Goal: Ask a question: Seek information or help from site administrators or community

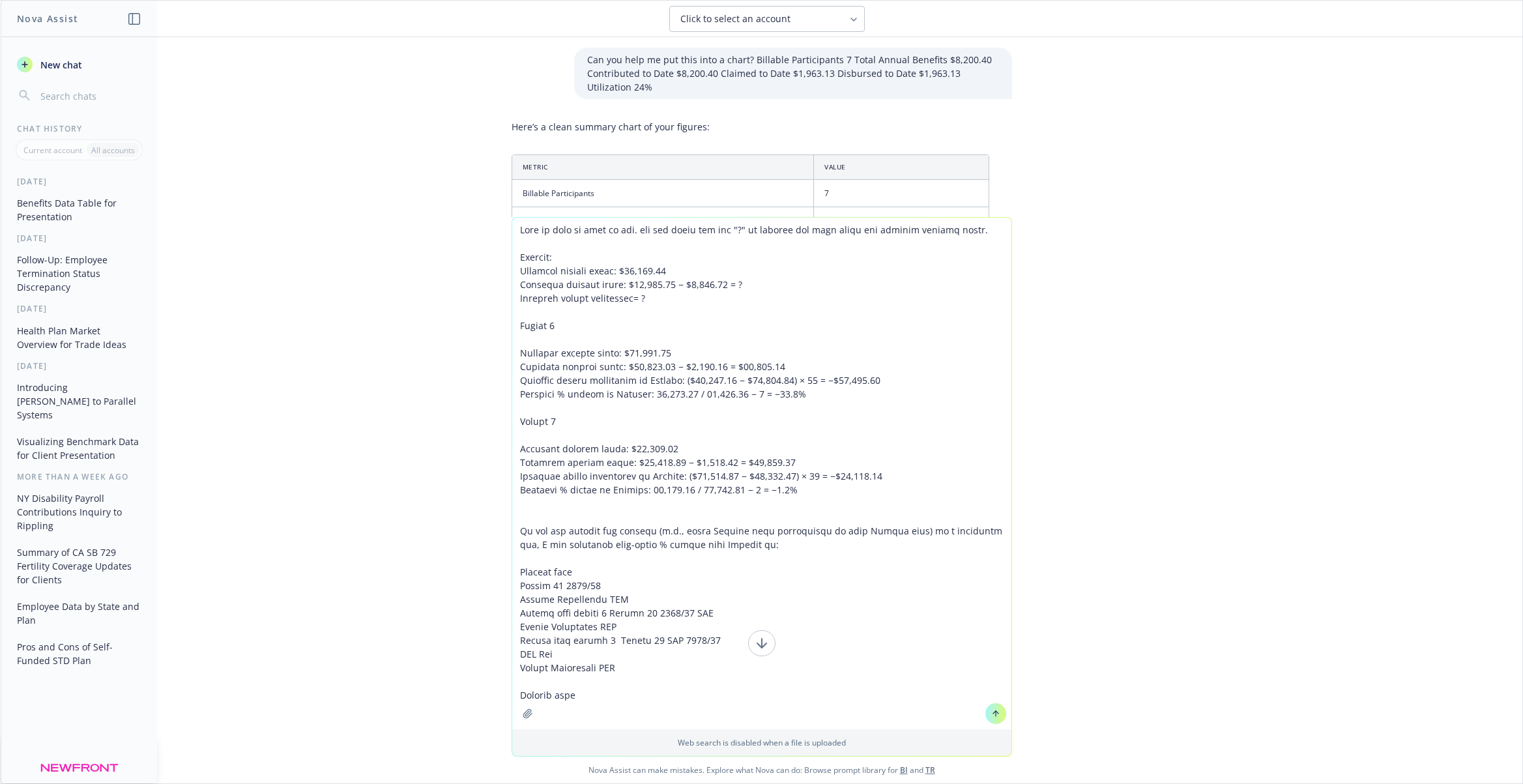
scroll to position [1326, 0]
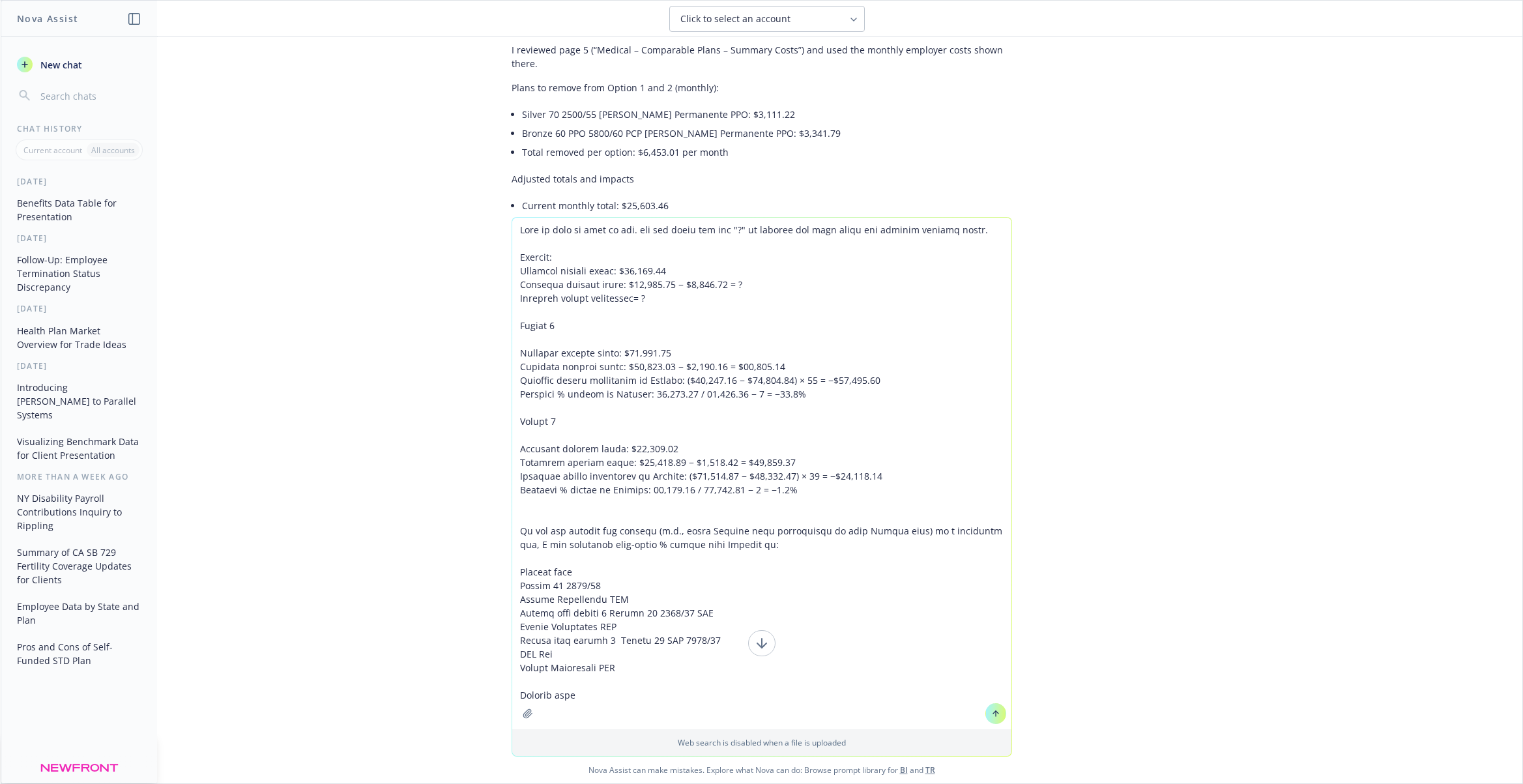
drag, startPoint x: 667, startPoint y: 695, endPoint x: 443, endPoint y: 115, distance: 621.8
click at [443, 115] on div "Can you help me put this into a chart? Billable Participants 7 Total Annual Ben…" at bounding box center [762, 410] width 1522 height 746
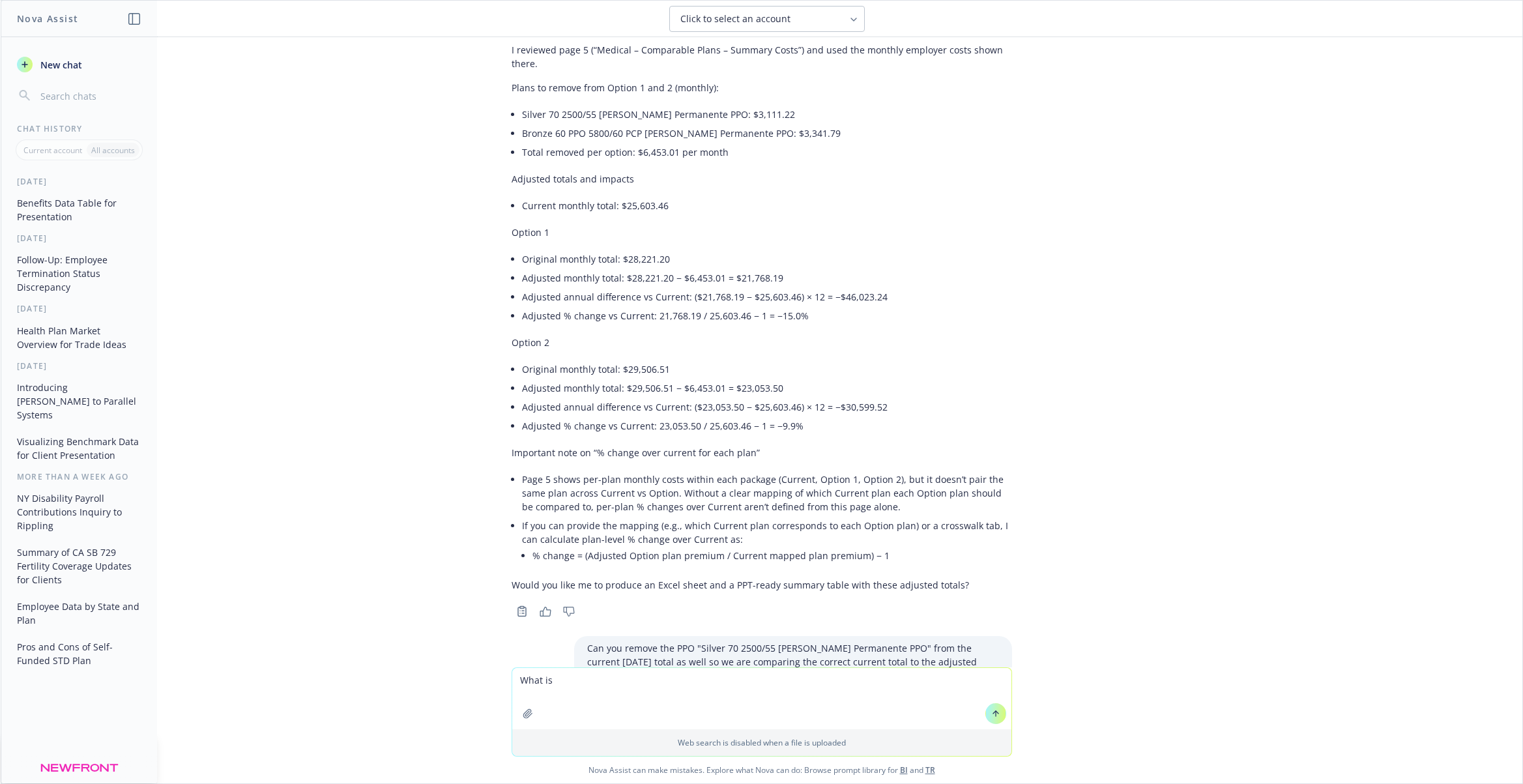
paste textarea "$5,852.43 $5,536.10"
click at [633, 666] on textarea "What is $5,852.43 $5,536.10" at bounding box center [762, 692] width 500 height 73
click at [585, 709] on textarea "What is $5,852.43 + $5,536.10" at bounding box center [762, 698] width 500 height 61
paste textarea "$6,694.97 $6,358.48"
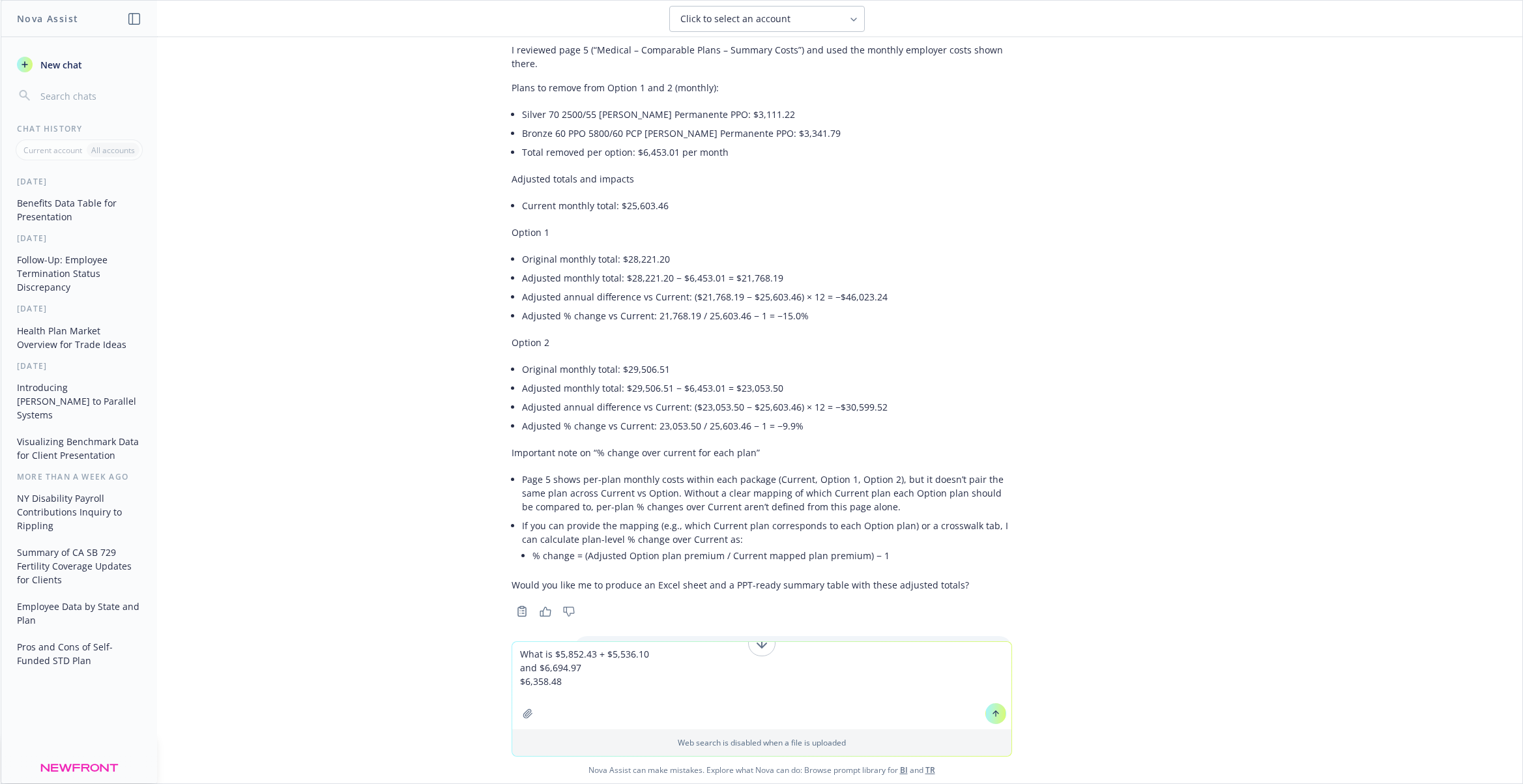
click at [646, 670] on textarea "What is $5,852.43 + $5,536.10 and $6,694.97 $6,358.48" at bounding box center [762, 685] width 500 height 87
type textarea "What is $5,852.43 + $5,536.10 and $6,694.97 + $6,358.48"
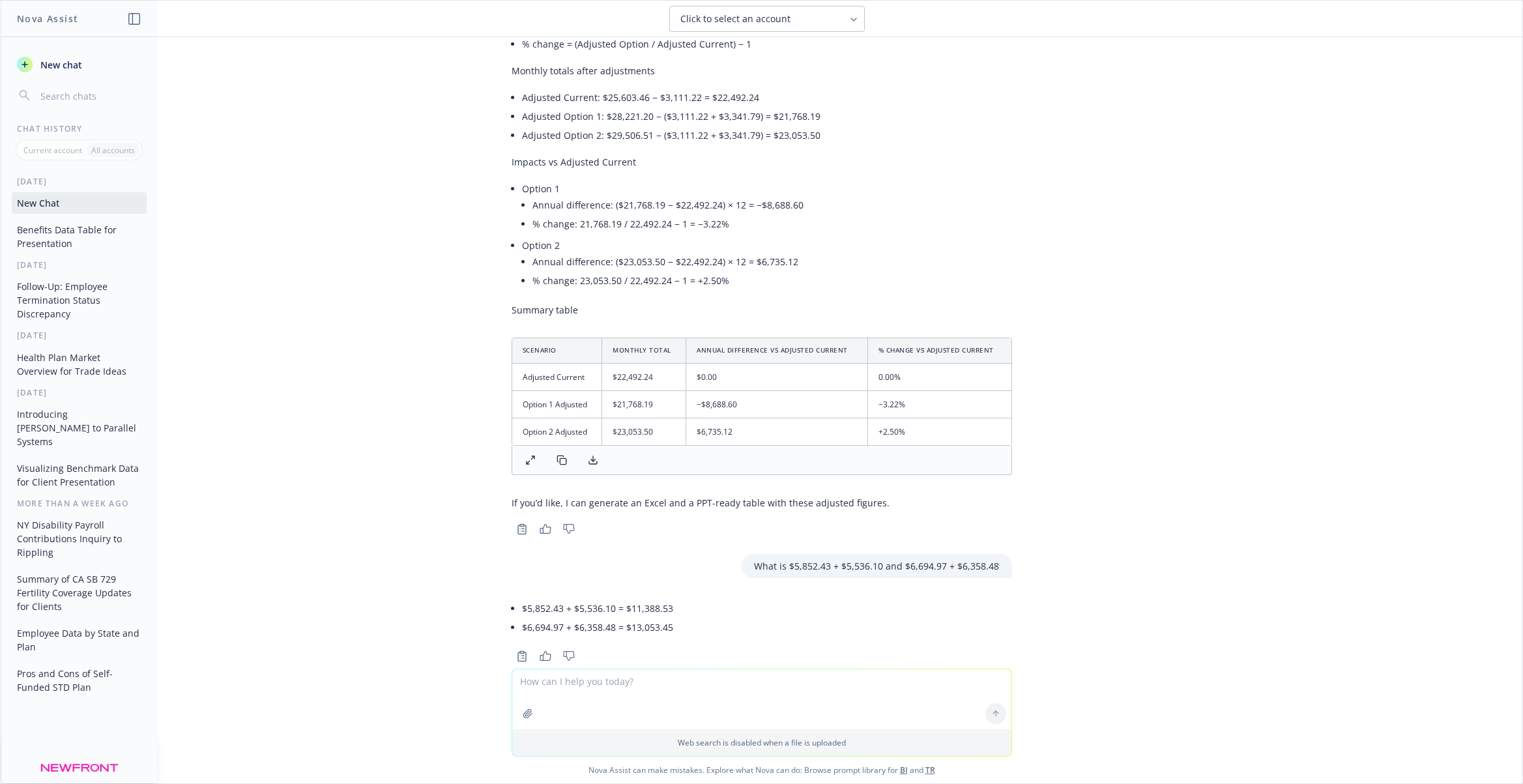
scroll to position [2157, 0]
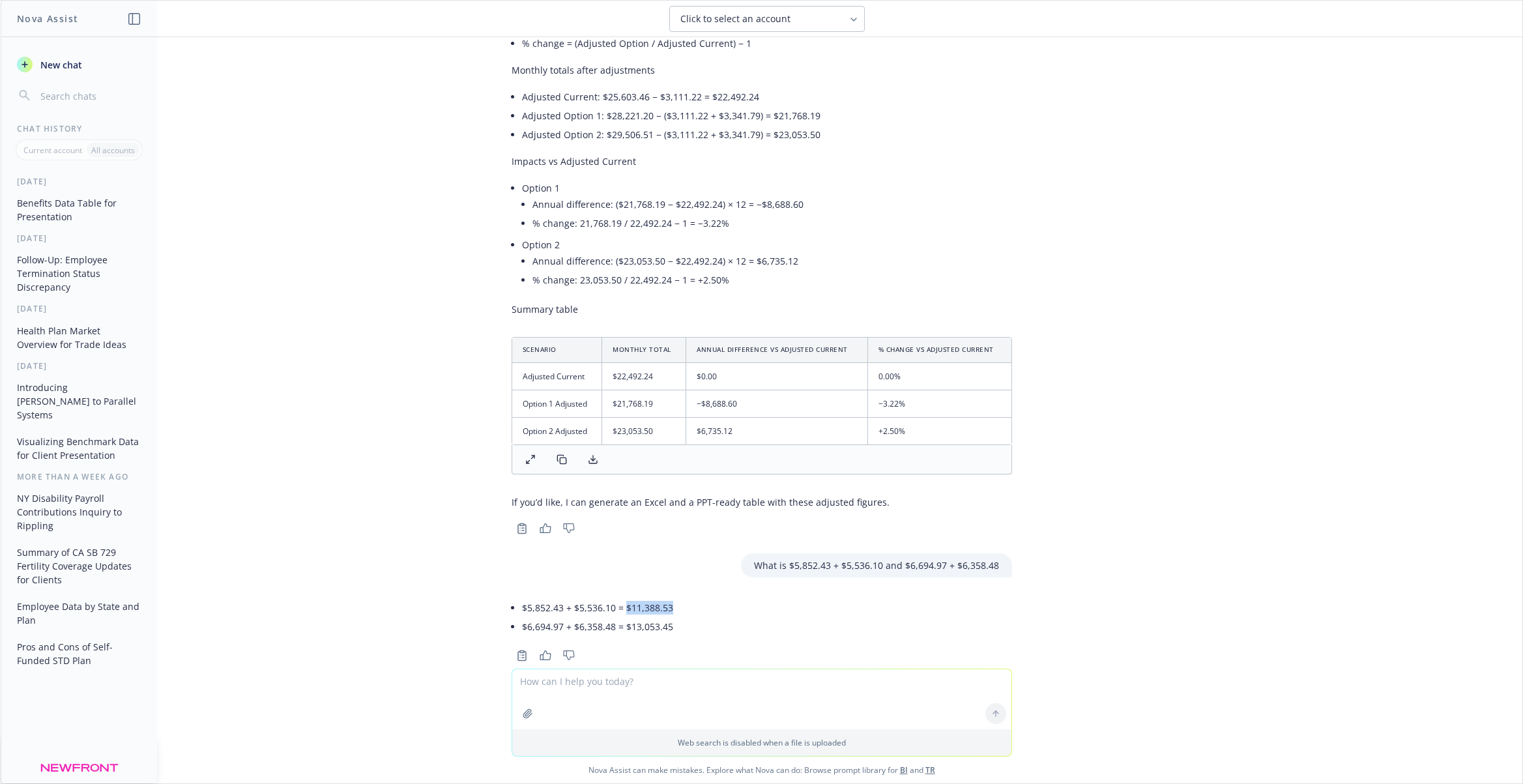
drag, startPoint x: 675, startPoint y: 584, endPoint x: 624, endPoint y: 581, distance: 51.1
click at [624, 593] on div "$5,852.43 + $5,536.10 = $11,388.53 $6,694.97 + $6,358.48 = $13,053.45" at bounding box center [762, 618] width 501 height 48
copy li "$11,388.53"
drag, startPoint x: 680, startPoint y: 598, endPoint x: 624, endPoint y: 597, distance: 56.0
click at [624, 597] on div "$5,852.43 + $5,536.10 = $11,388.53 $6,694.97 + $6,358.48 = $13,053.45" at bounding box center [762, 618] width 501 height 48
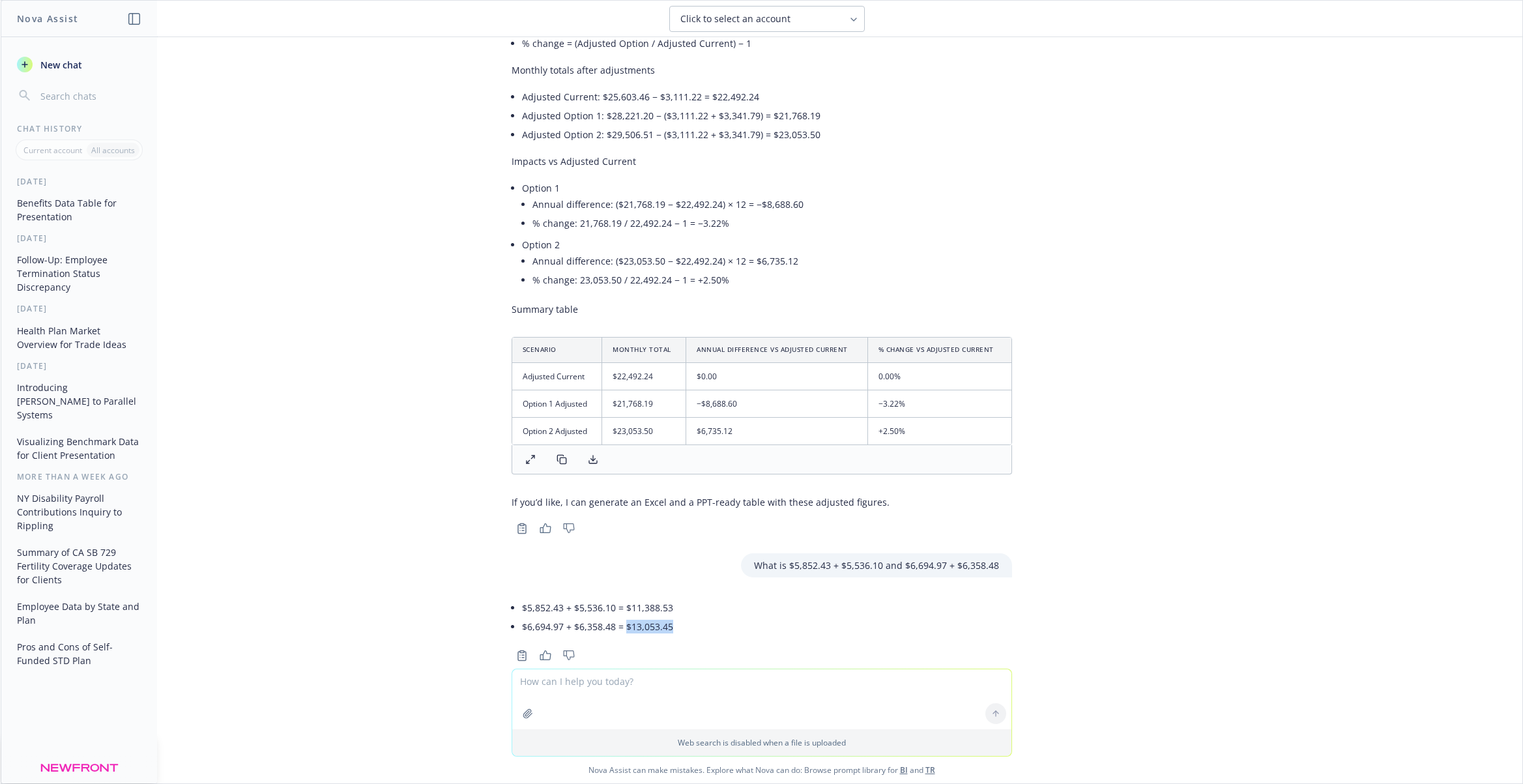
copy li "$13,053.45"
click at [670, 682] on textarea at bounding box center [762, 699] width 500 height 60
type textarea "whats the increase $ and %"
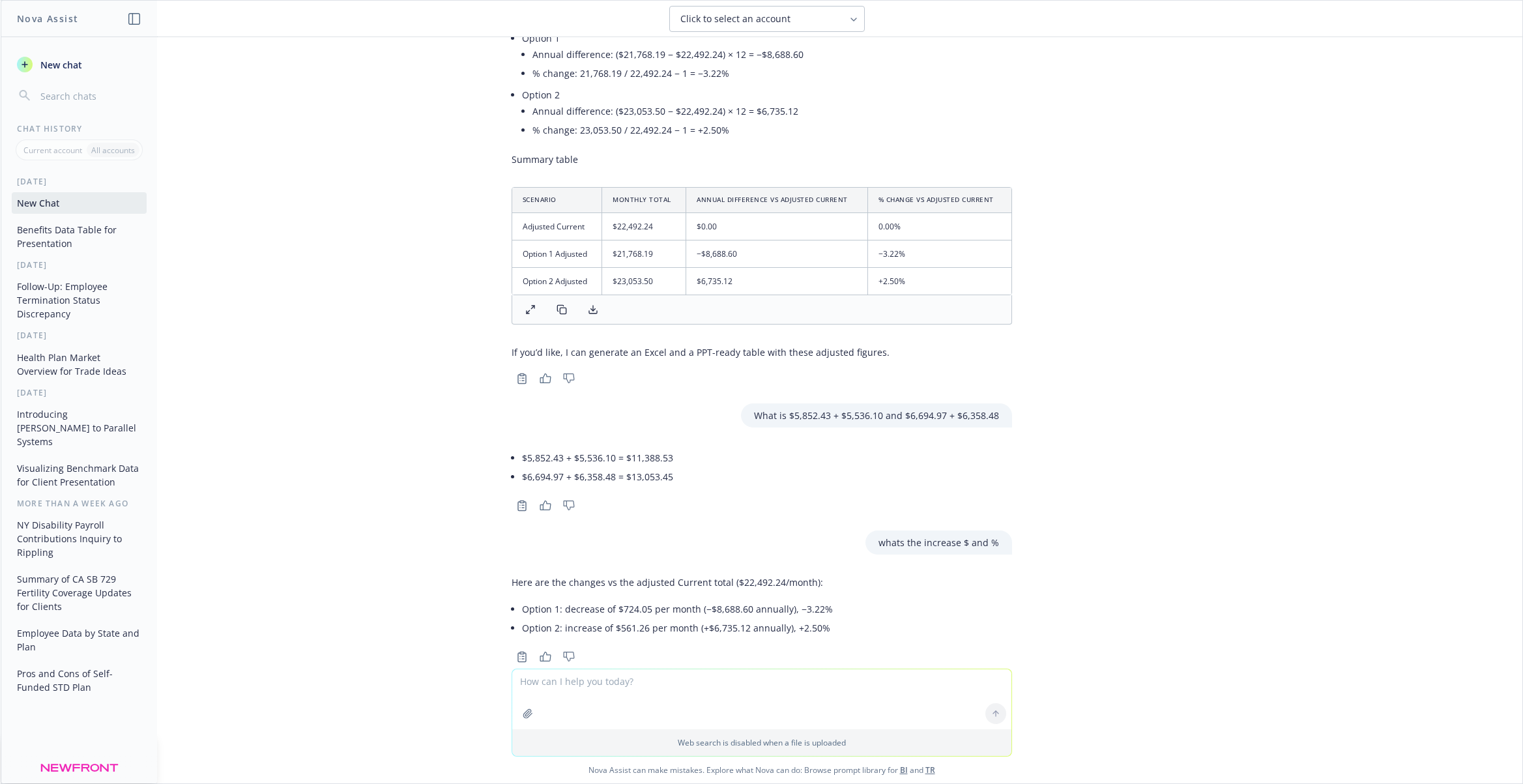
scroll to position [2308, 0]
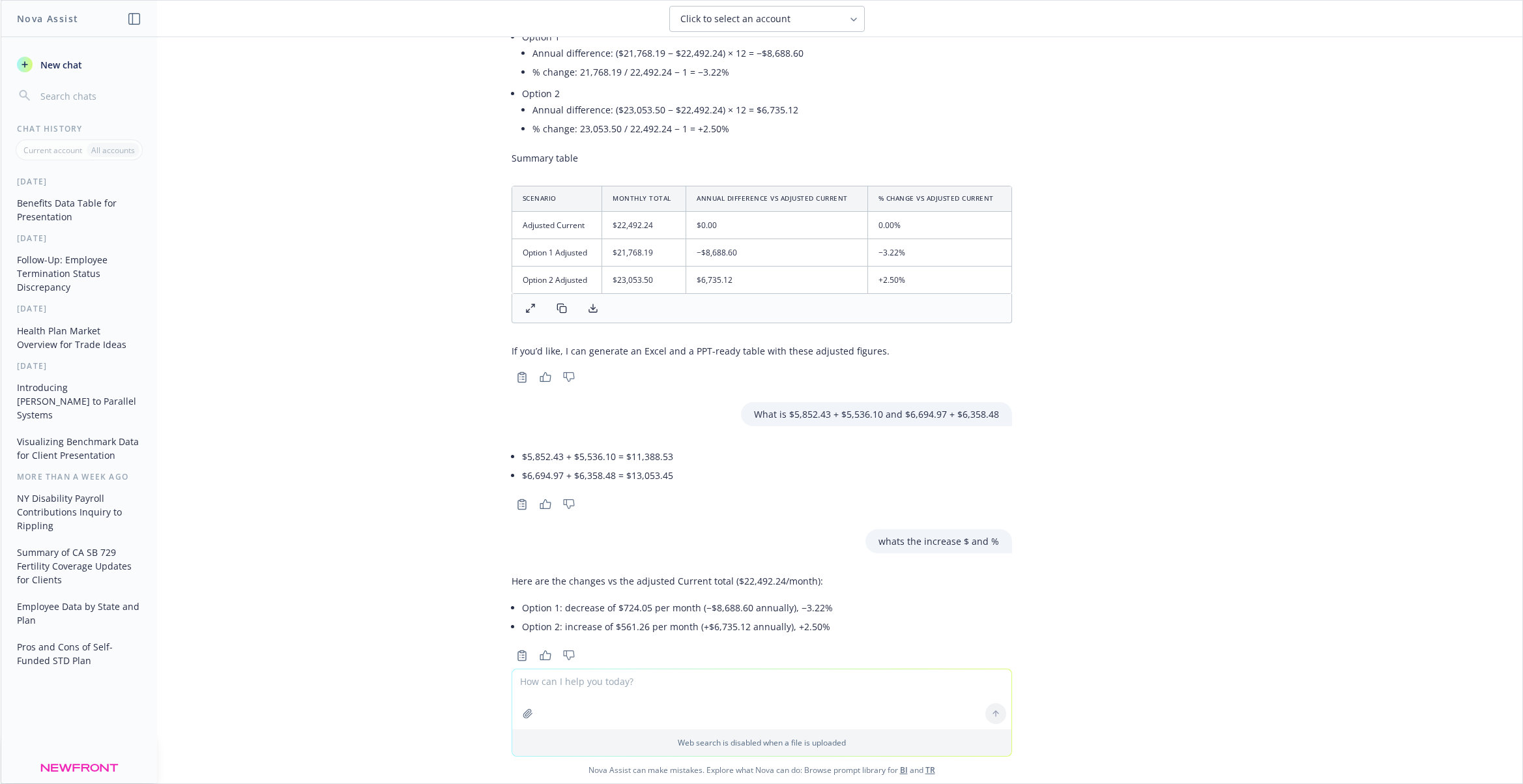
click at [625, 466] on li "$6,694.97 + $6,358.48 = $13,053.45" at bounding box center [597, 475] width 152 height 19
click at [551, 672] on textarea at bounding box center [762, 699] width 500 height 60
drag, startPoint x: 670, startPoint y: 452, endPoint x: 602, endPoint y: 488, distance: 76.9
click at [622, 466] on li "$6,694.97 + $6,358.48 = $13,053.45" at bounding box center [597, 475] width 152 height 19
copy li "$13,053.45"
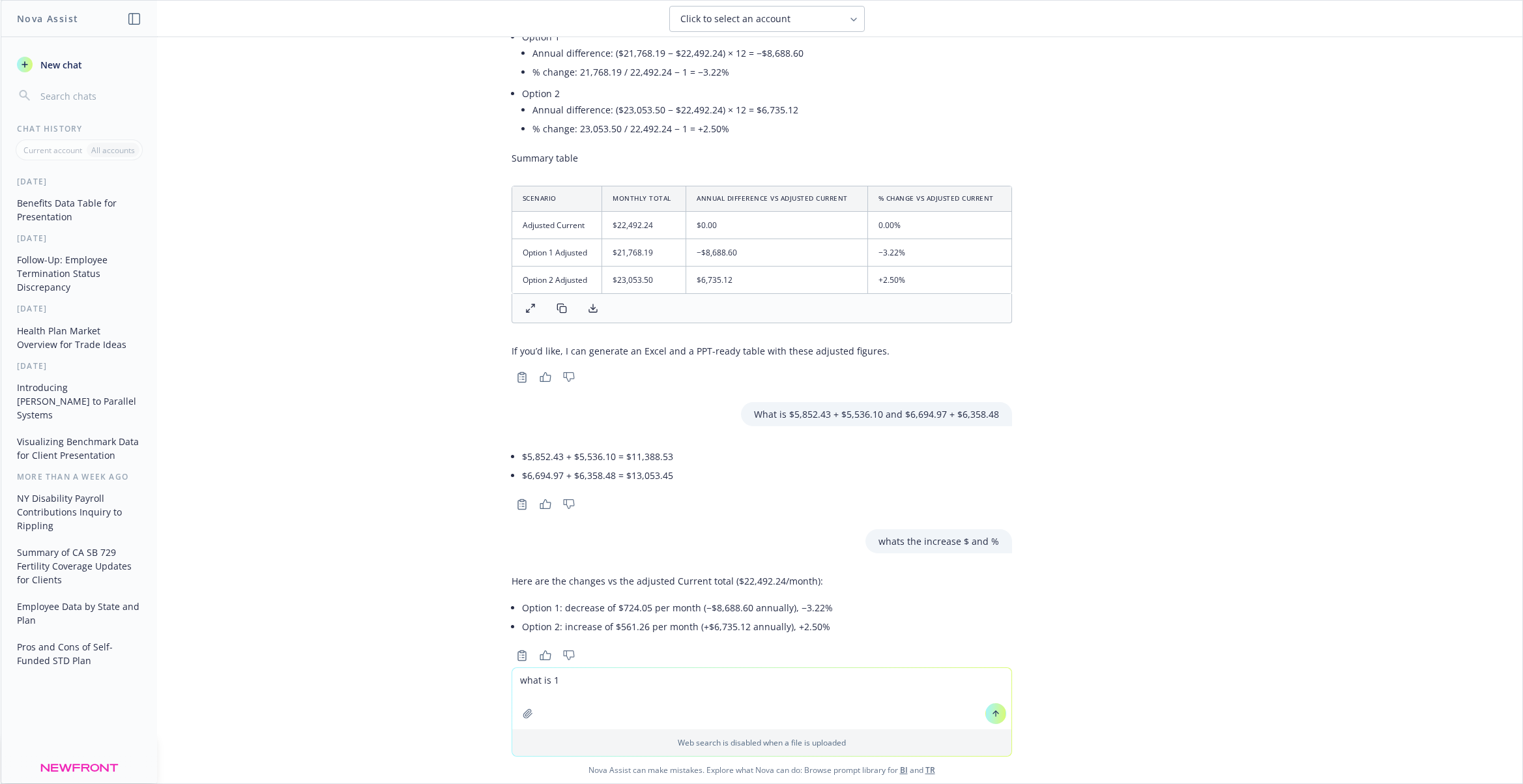
drag, startPoint x: 565, startPoint y: 677, endPoint x: 554, endPoint y: 680, distance: 11.4
click at [554, 680] on textarea "what is 1" at bounding box center [762, 698] width 500 height 61
paste textarea "$13,053.45"
drag, startPoint x: 685, startPoint y: 410, endPoint x: 672, endPoint y: 427, distance: 21.4
click at [680, 414] on div "Can you help me put this into a chart? Billable Participants 7 Total Annual Ben…" at bounding box center [762, 352] width 1522 height 631
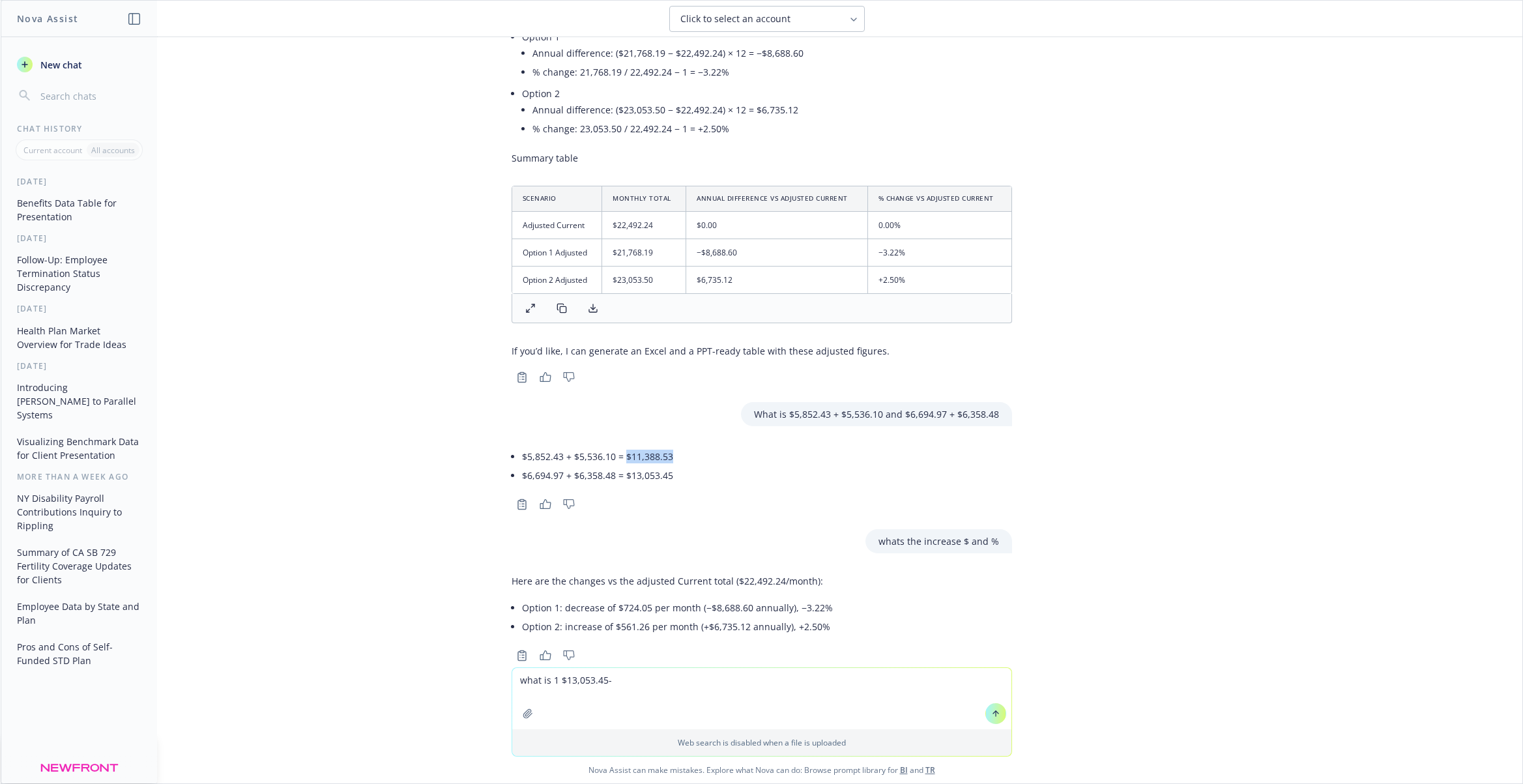
drag, startPoint x: 672, startPoint y: 429, endPoint x: 623, endPoint y: 433, distance: 49.2
click at [623, 442] on div "$5,852.43 + $5,536.10 = $11,388.53 $6,694.97 + $6,358.48 = $13,053.45" at bounding box center [762, 466] width 501 height 48
copy li "$11,388.53"
click at [627, 684] on textarea "what is 1 $13,053.45-" at bounding box center [762, 698] width 500 height 61
paste textarea "$11,388.53"
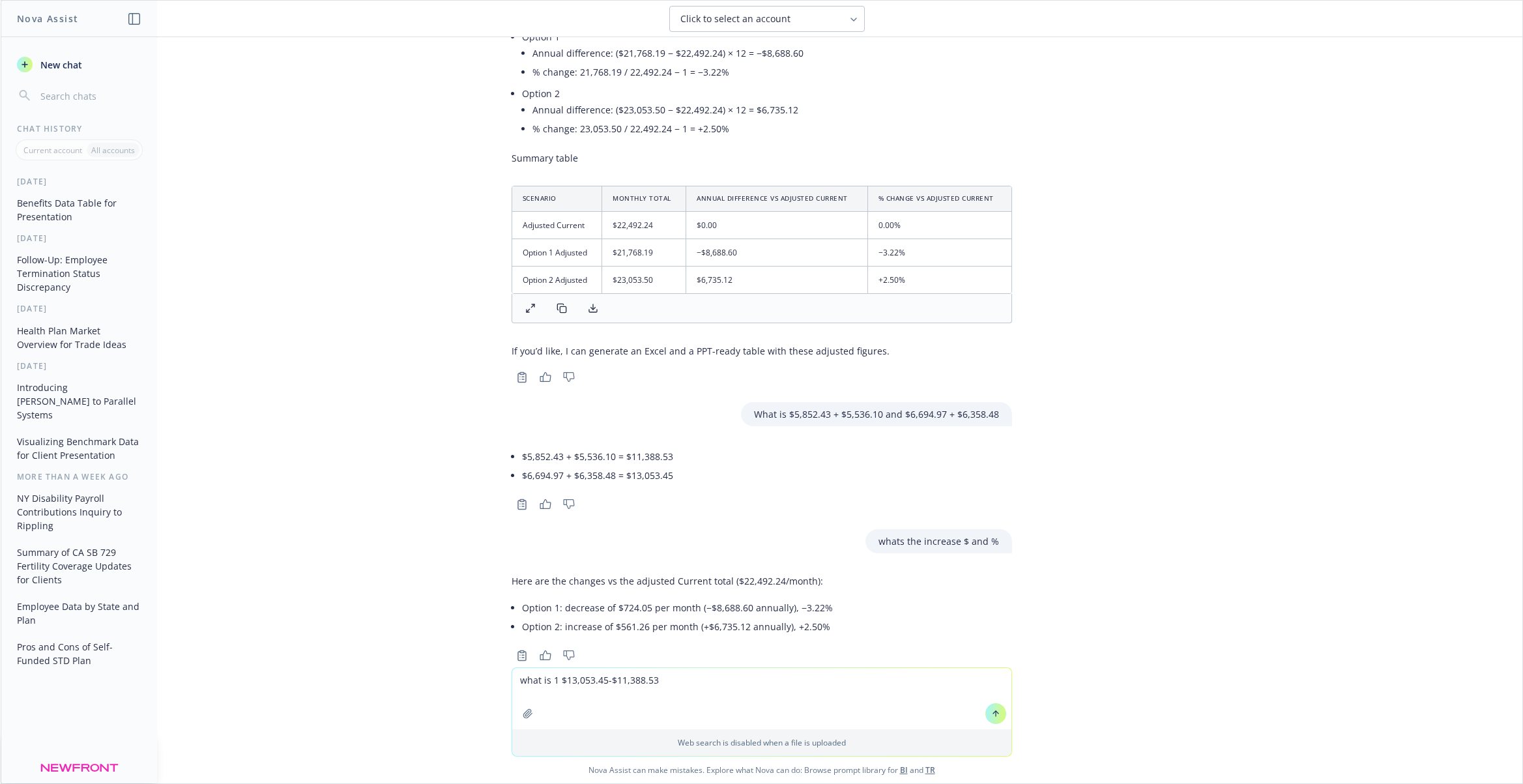
click at [556, 680] on textarea "what is 1 $13,053.45-$11,388.53" at bounding box center [762, 698] width 500 height 61
type textarea "what is $13,053.45-$11,388.53"
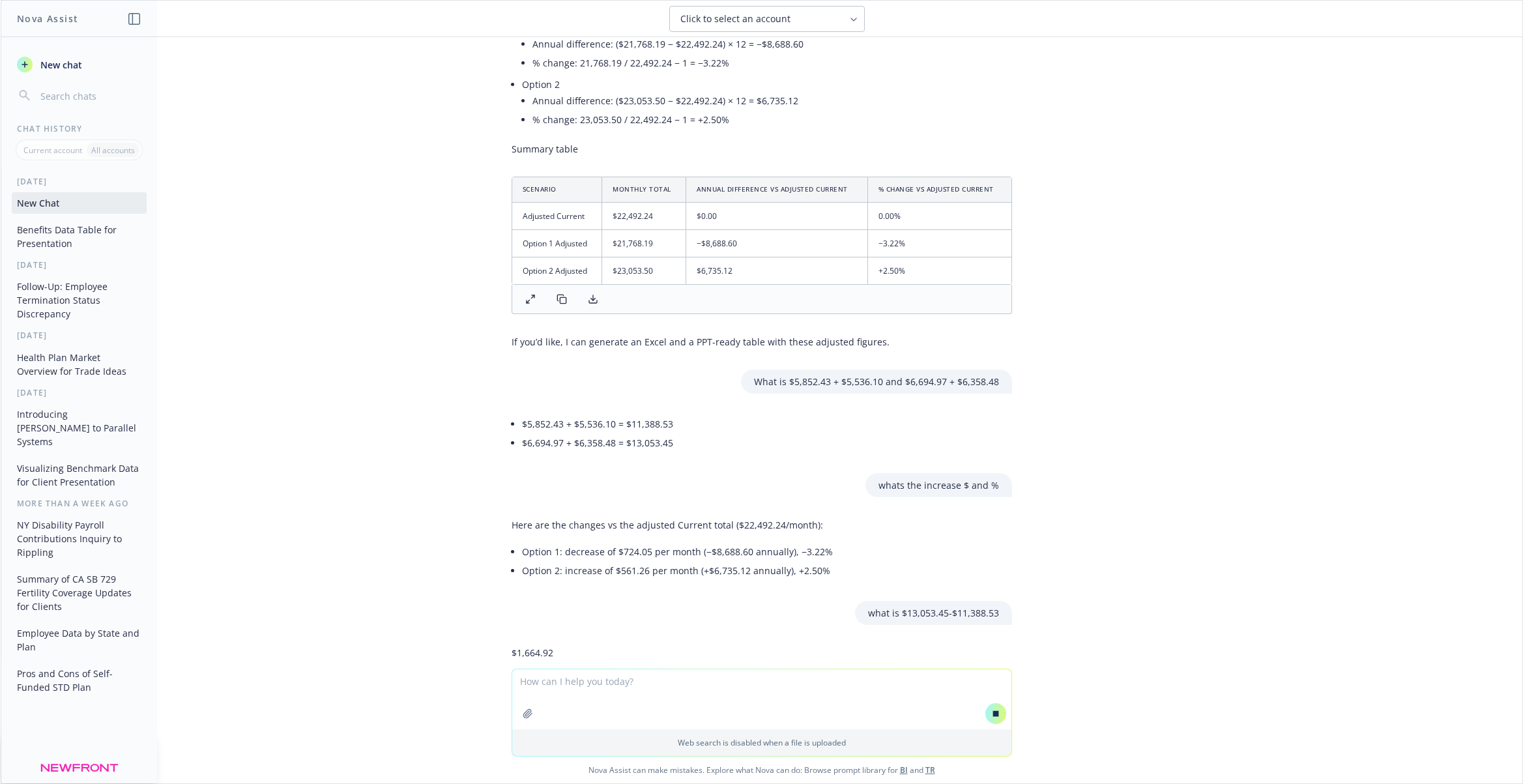
scroll to position [2411, 0]
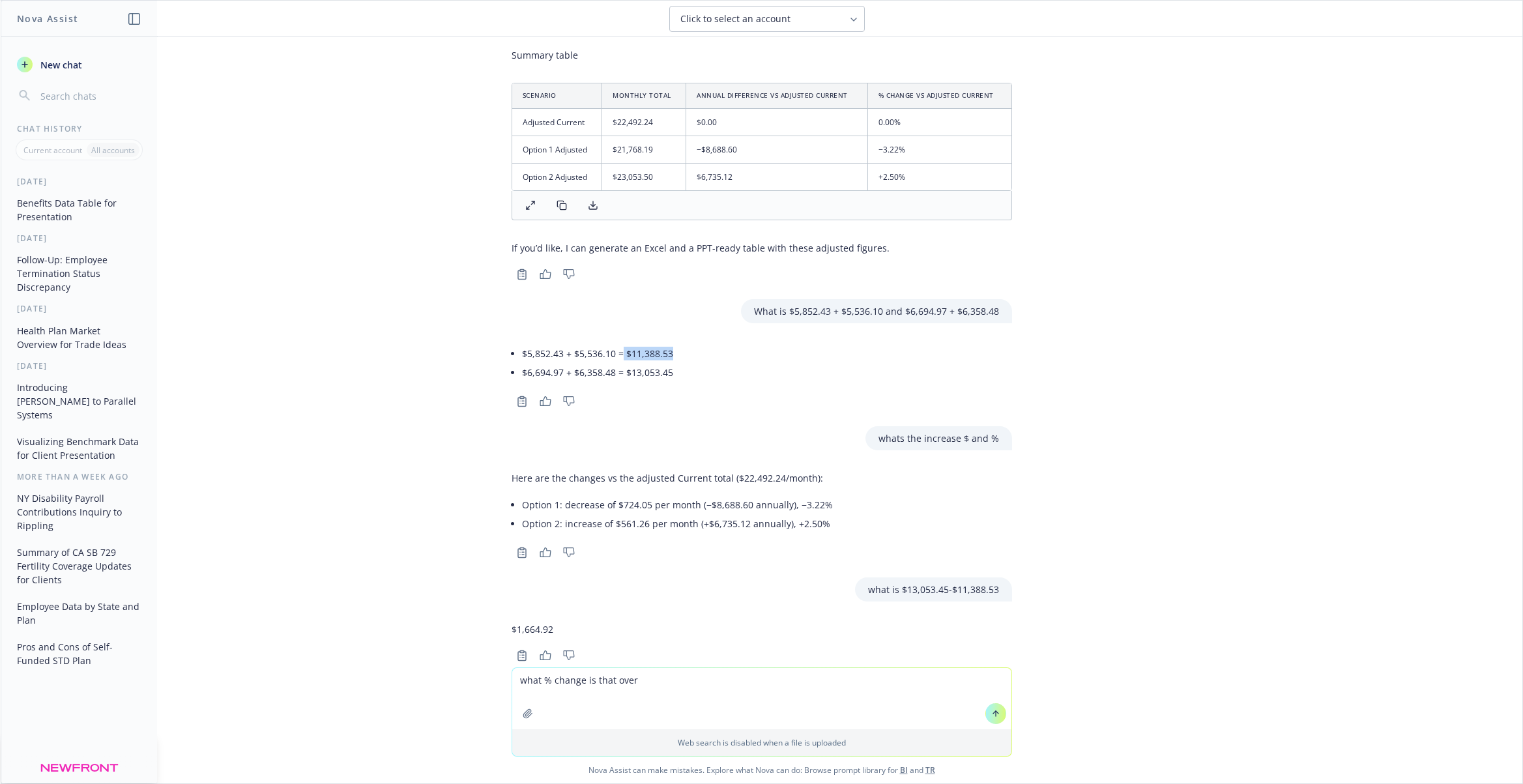
drag, startPoint x: 673, startPoint y: 330, endPoint x: 621, endPoint y: 330, distance: 52.0
click at [621, 339] on div "$5,852.43 + $5,536.10 = $11,388.53 $6,694.97 + $6,358.48 = $13,053.45" at bounding box center [762, 363] width 501 height 48
copy li "$11,388.53"
click at [660, 680] on div at bounding box center [762, 687] width 1502 height 16
click at [661, 676] on textarea "what % change is that over" at bounding box center [762, 698] width 500 height 61
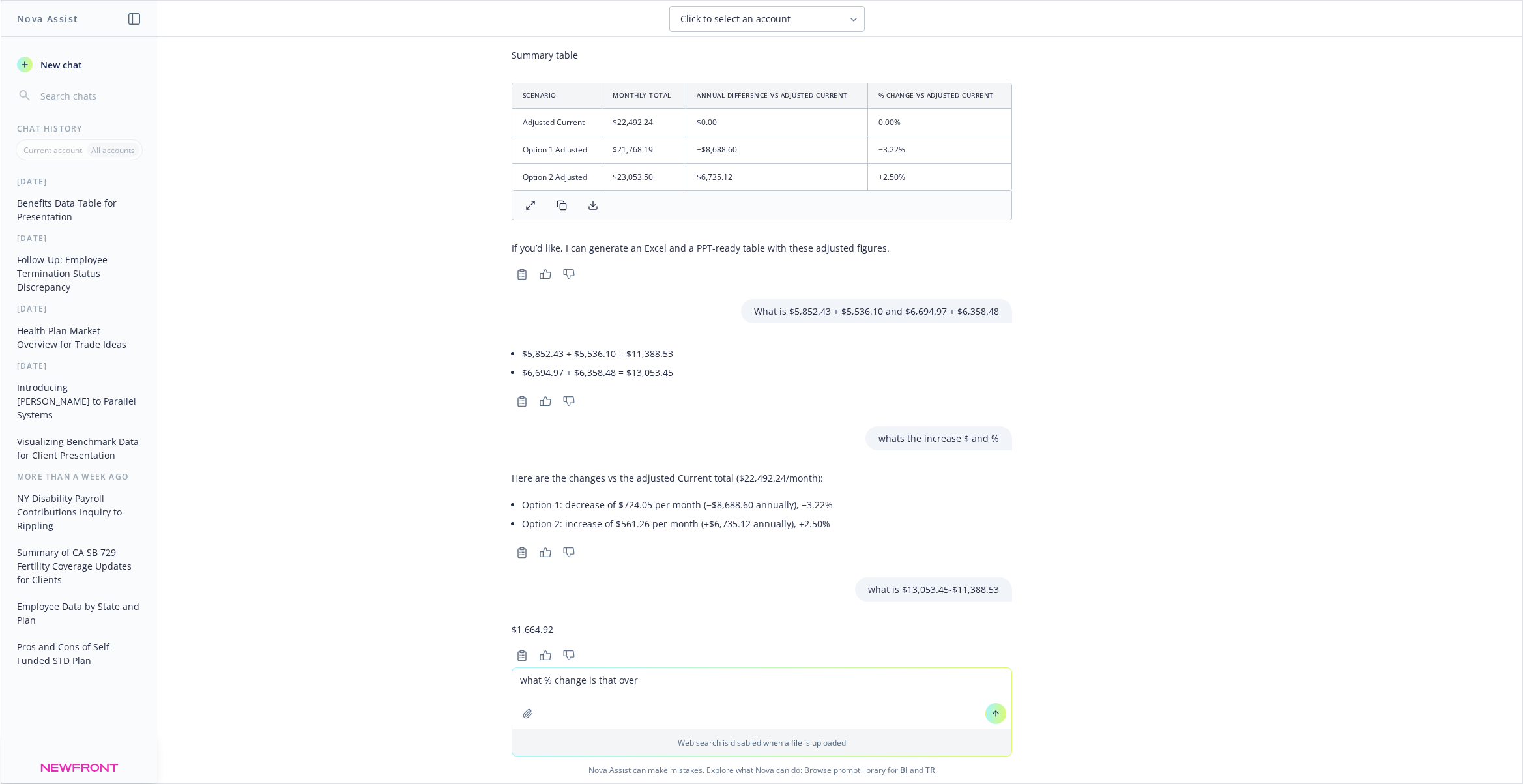
paste textarea "$11,388.53"
type textarea "what % change is that over $11,388.53"
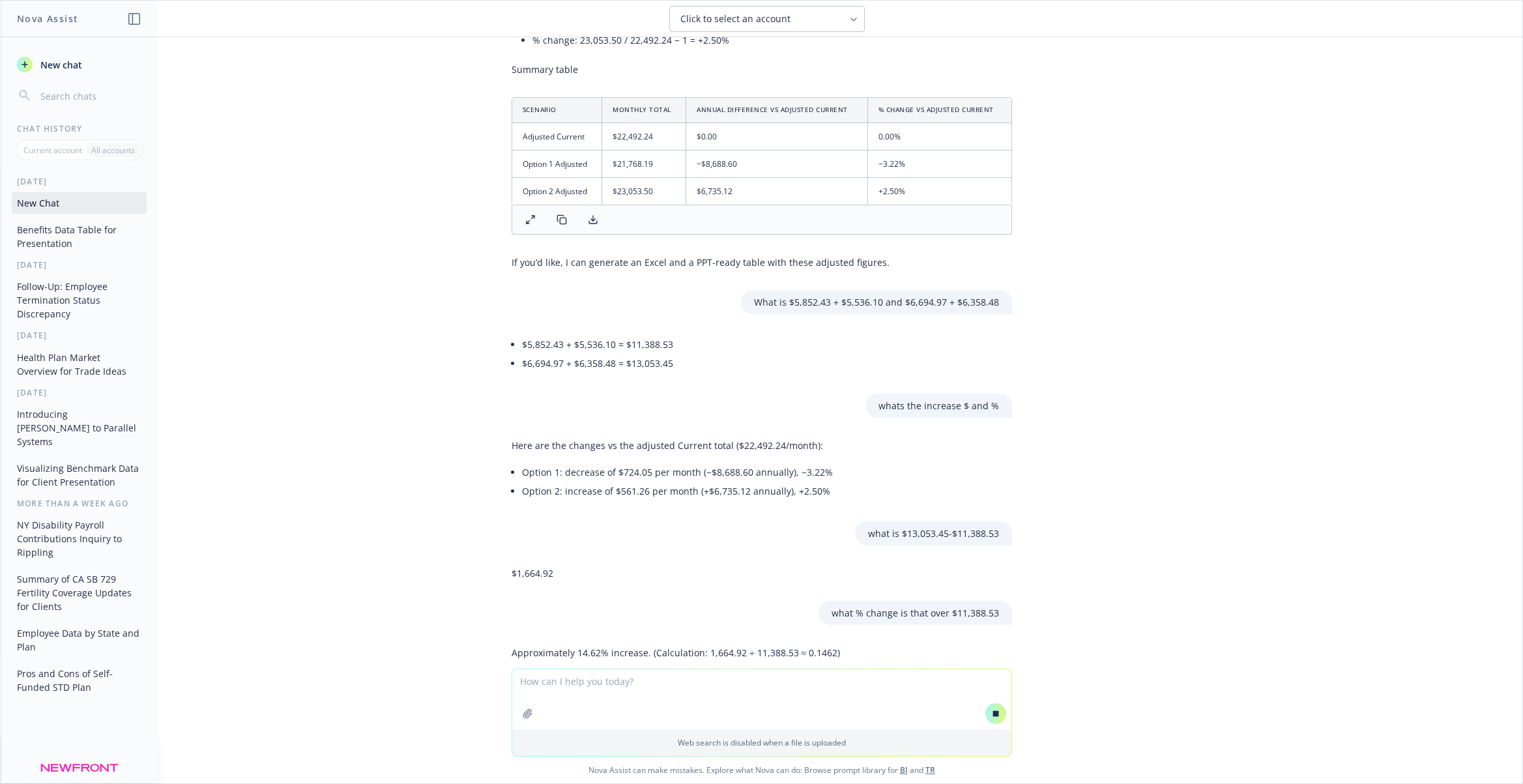
scroll to position [2514, 0]
